Goal: Entertainment & Leisure: Consume media (video, audio)

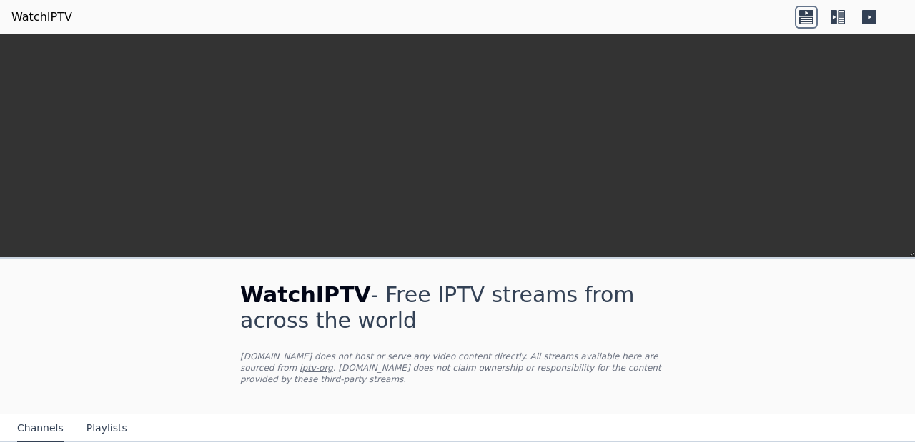
scroll to position [367, 0]
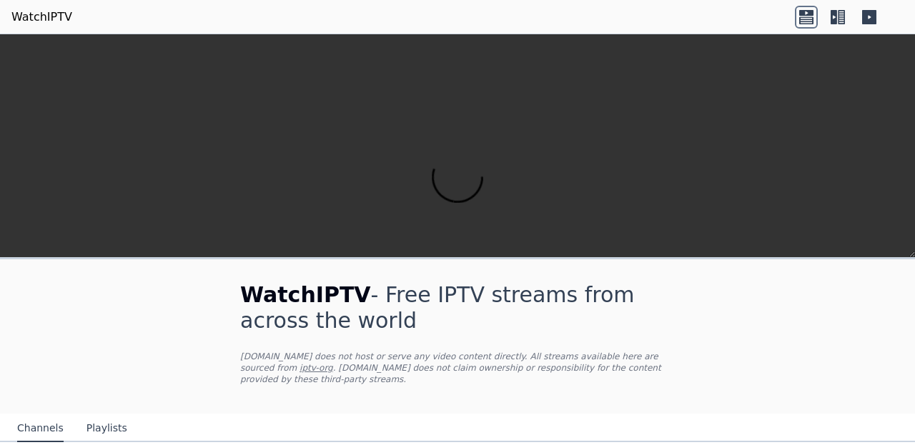
scroll to position [152, 0]
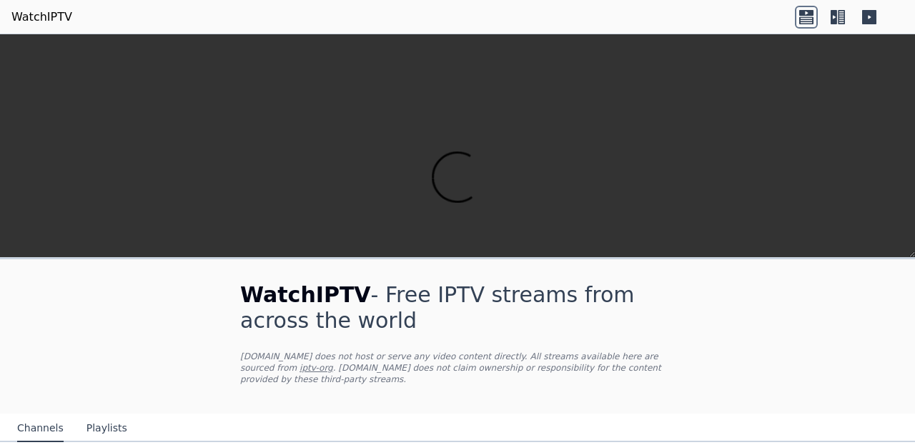
scroll to position [320, 0]
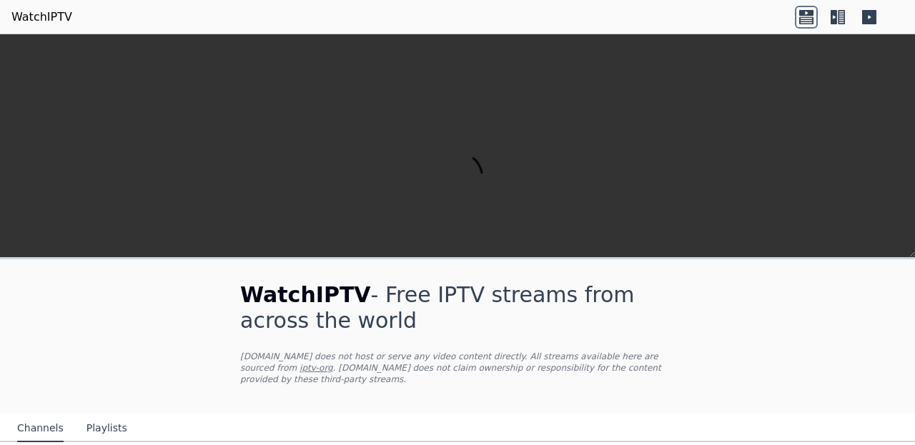
scroll to position [1020, 0]
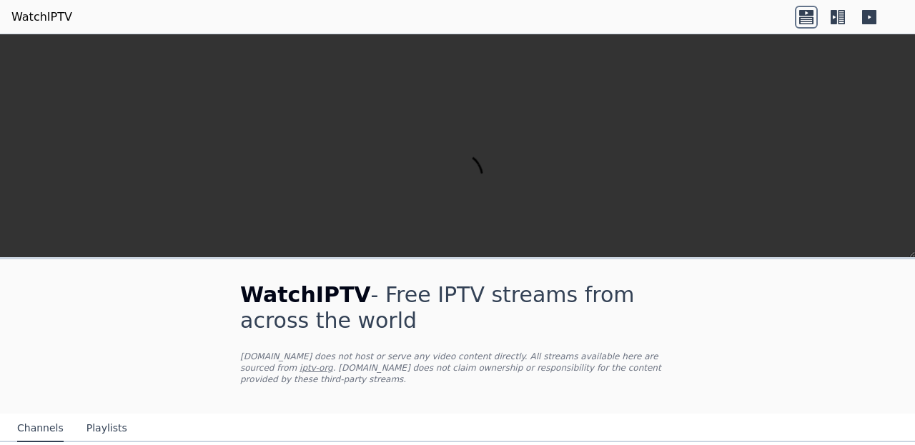
scroll to position [460, 0]
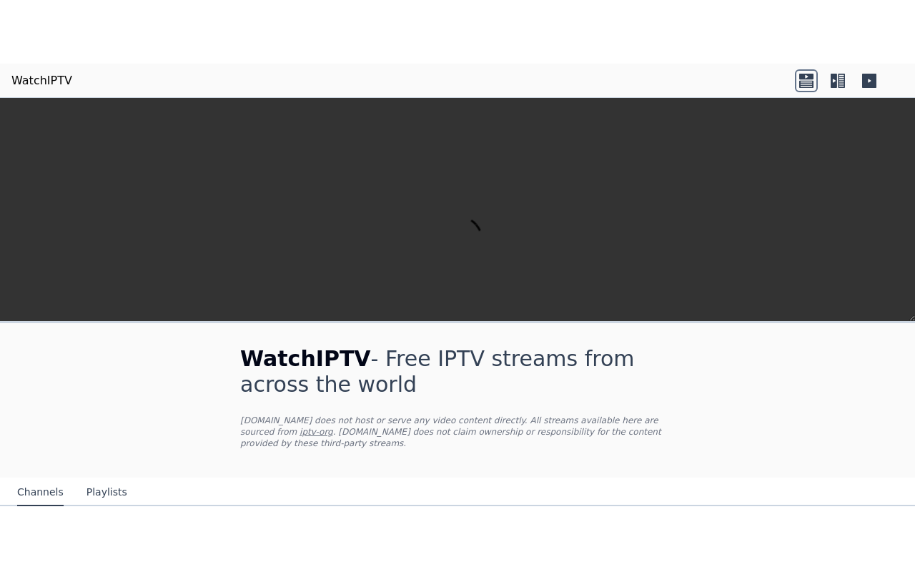
scroll to position [0, 0]
